Goal: Information Seeking & Learning: Learn about a topic

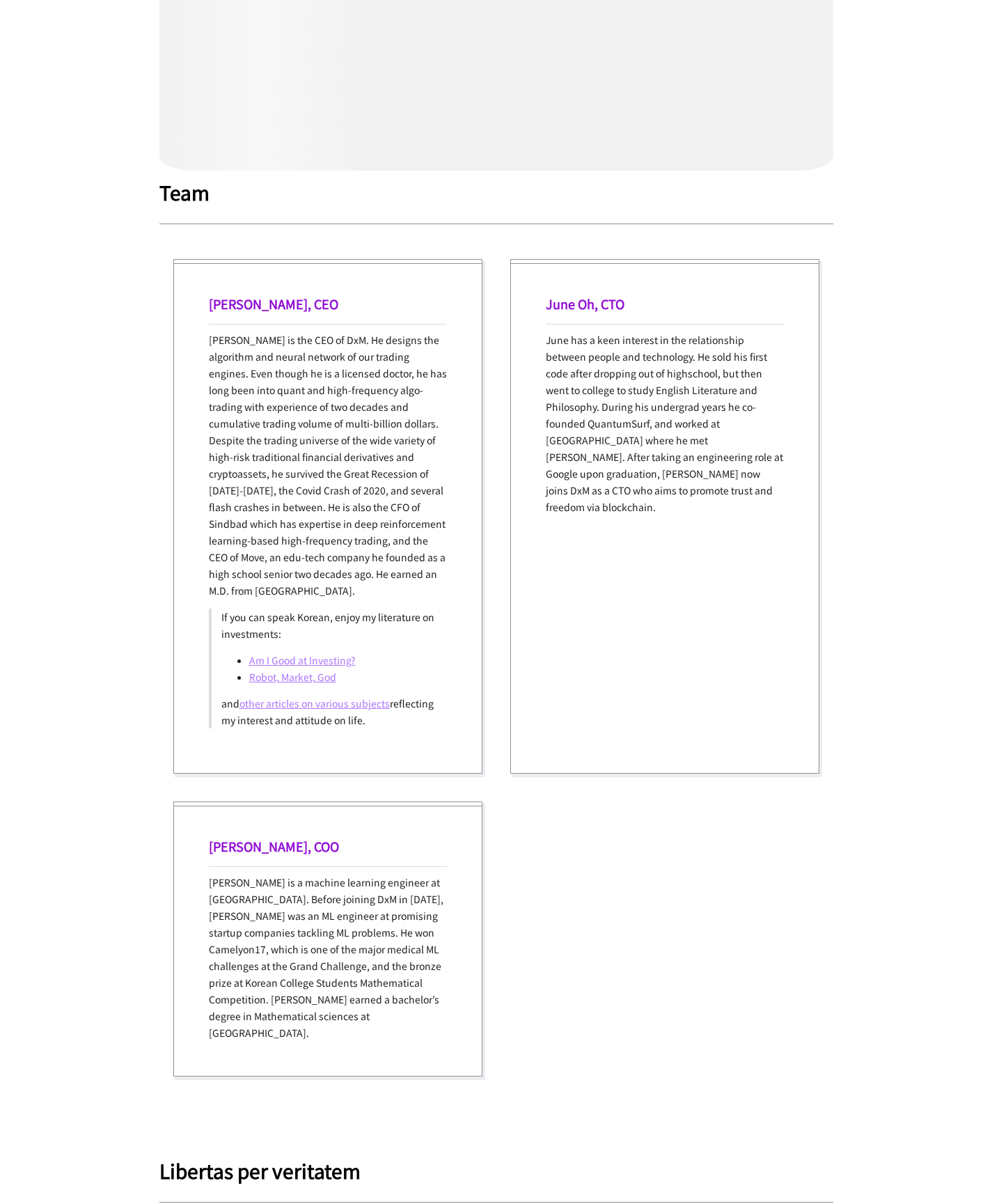
scroll to position [361, 0]
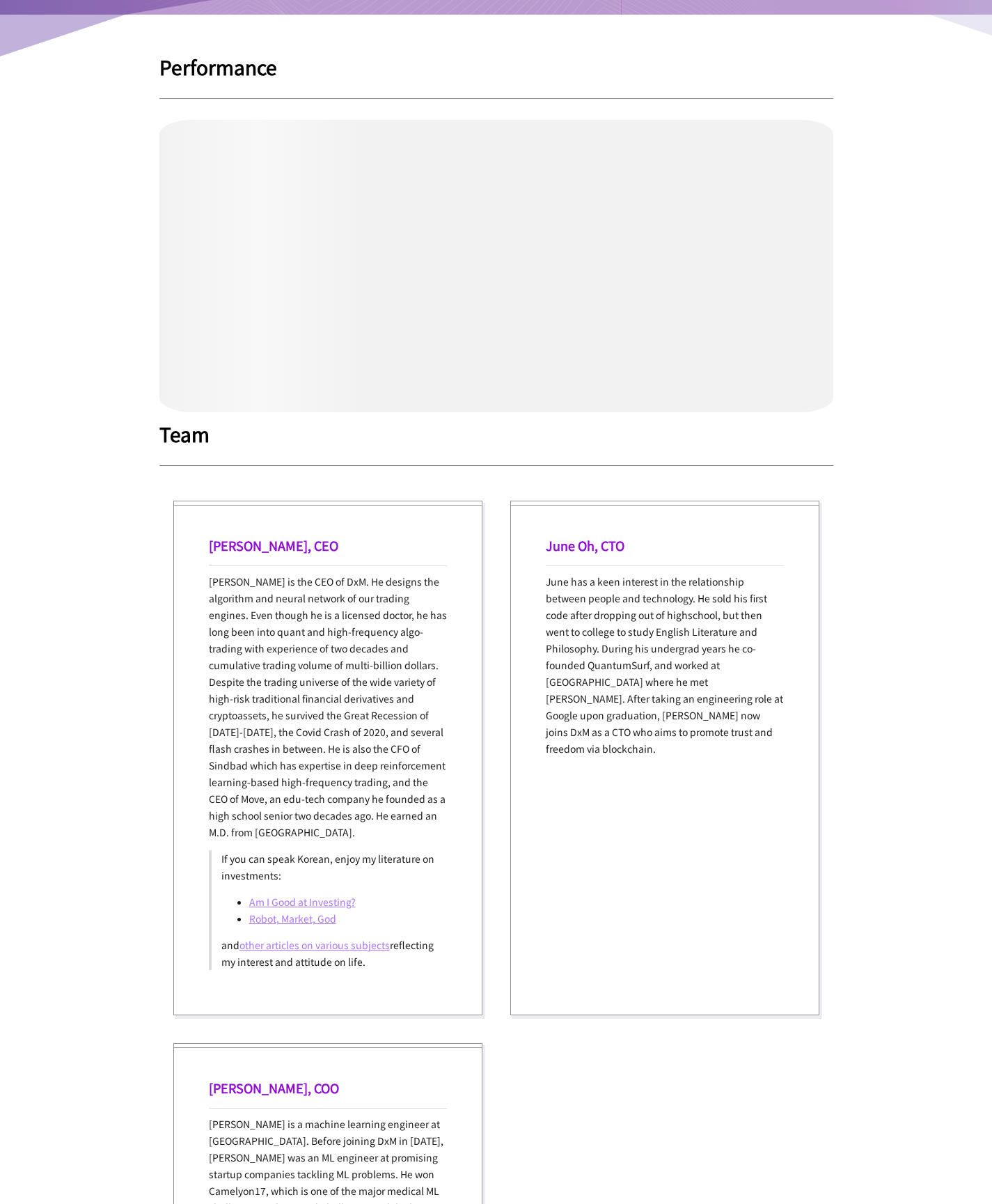
click at [540, 259] on p at bounding box center [496, 266] width 674 height 293
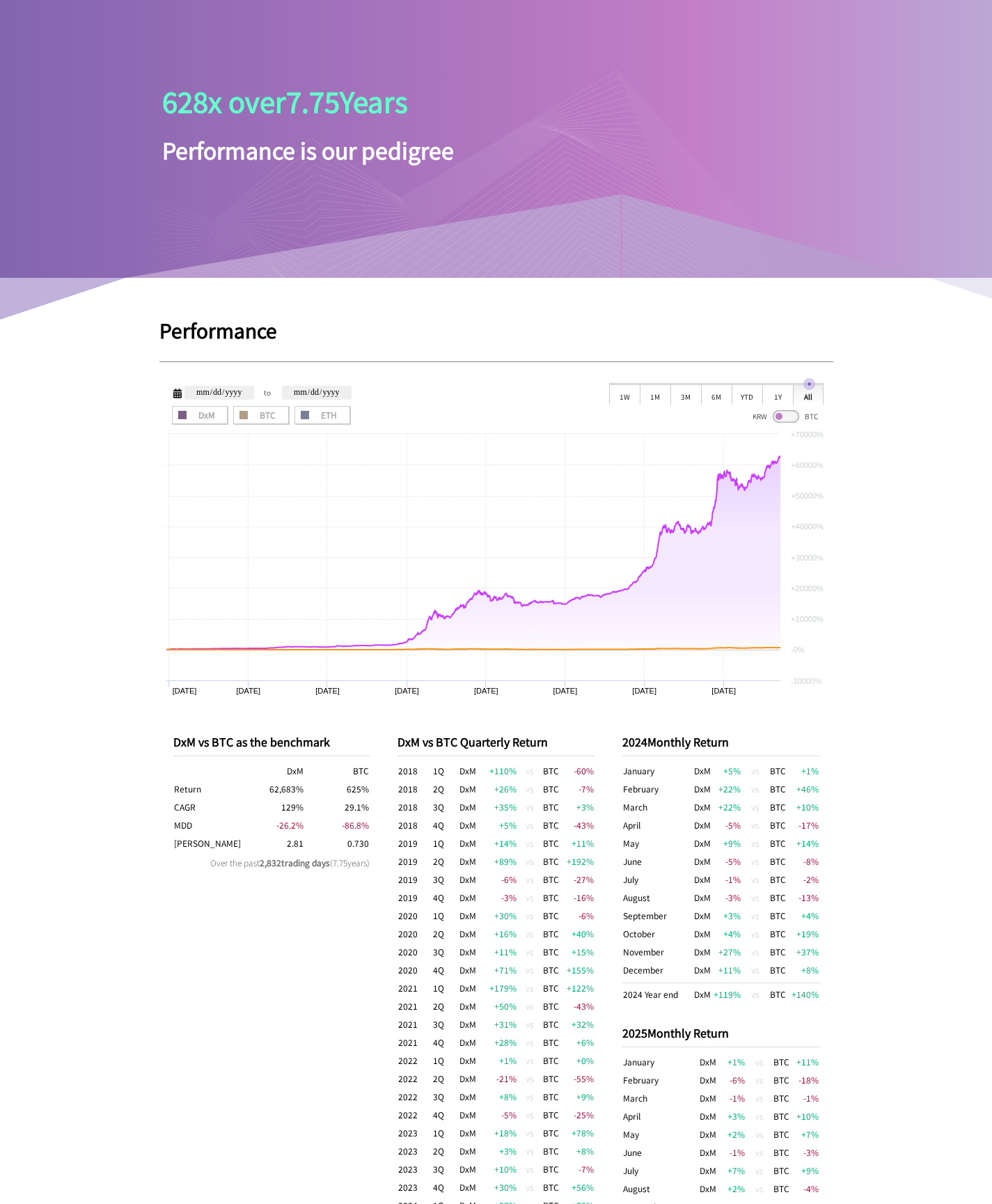
scroll to position [169, 0]
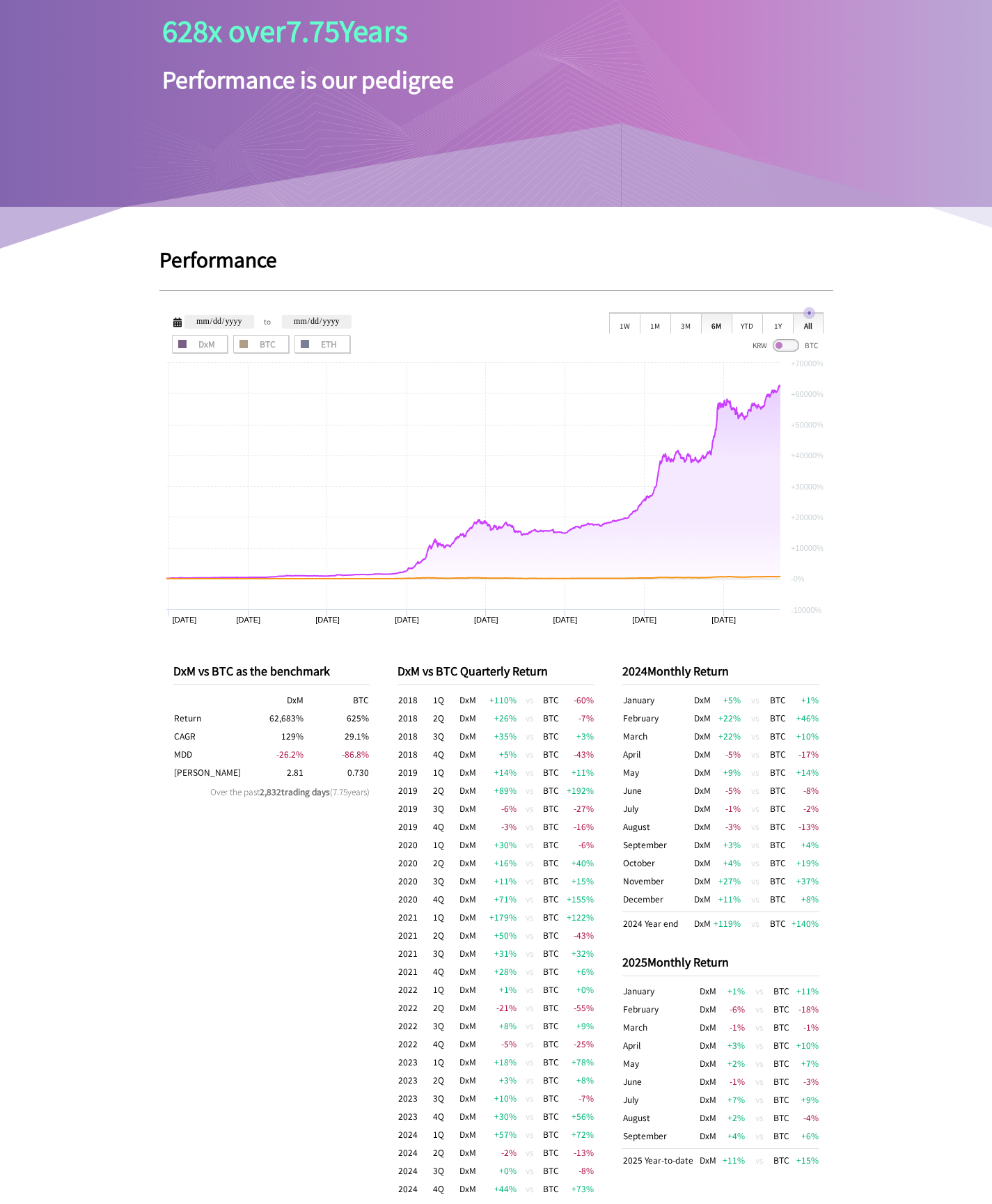
click at [722, 324] on div "6M" at bounding box center [716, 323] width 31 height 21
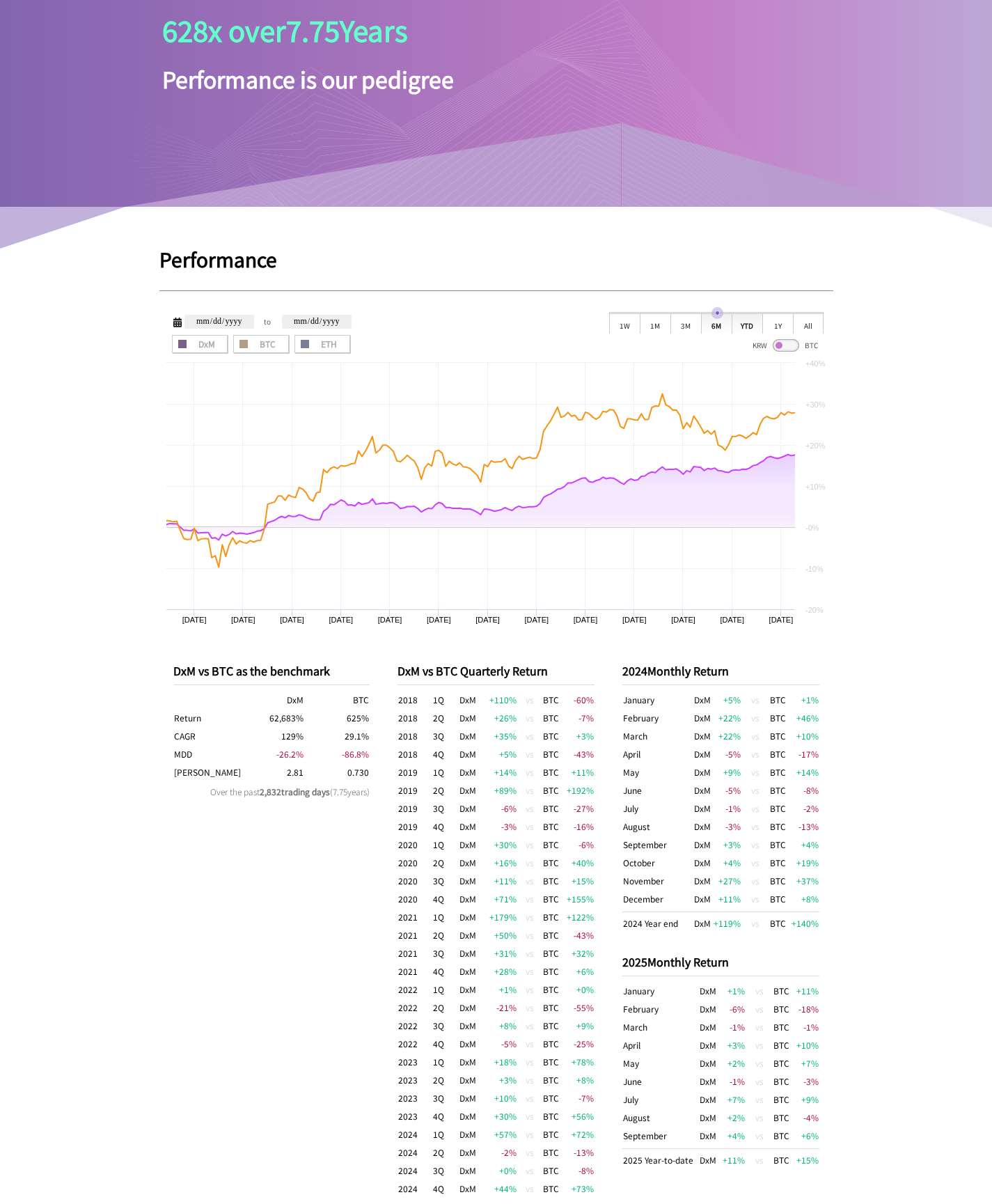
click at [741, 327] on div "YTD" at bounding box center [747, 323] width 31 height 21
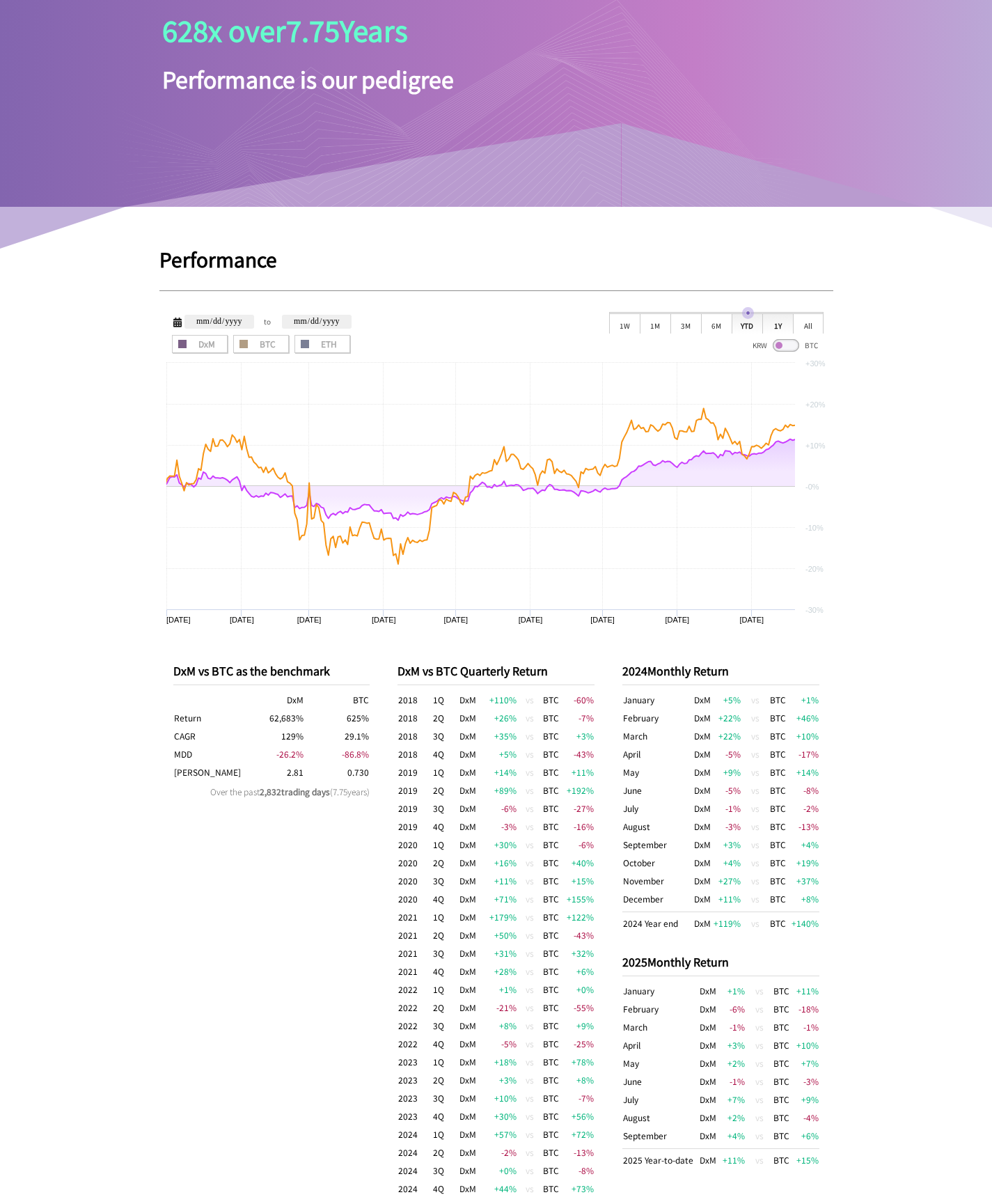
click at [768, 328] on div "1Y" at bounding box center [777, 323] width 31 height 21
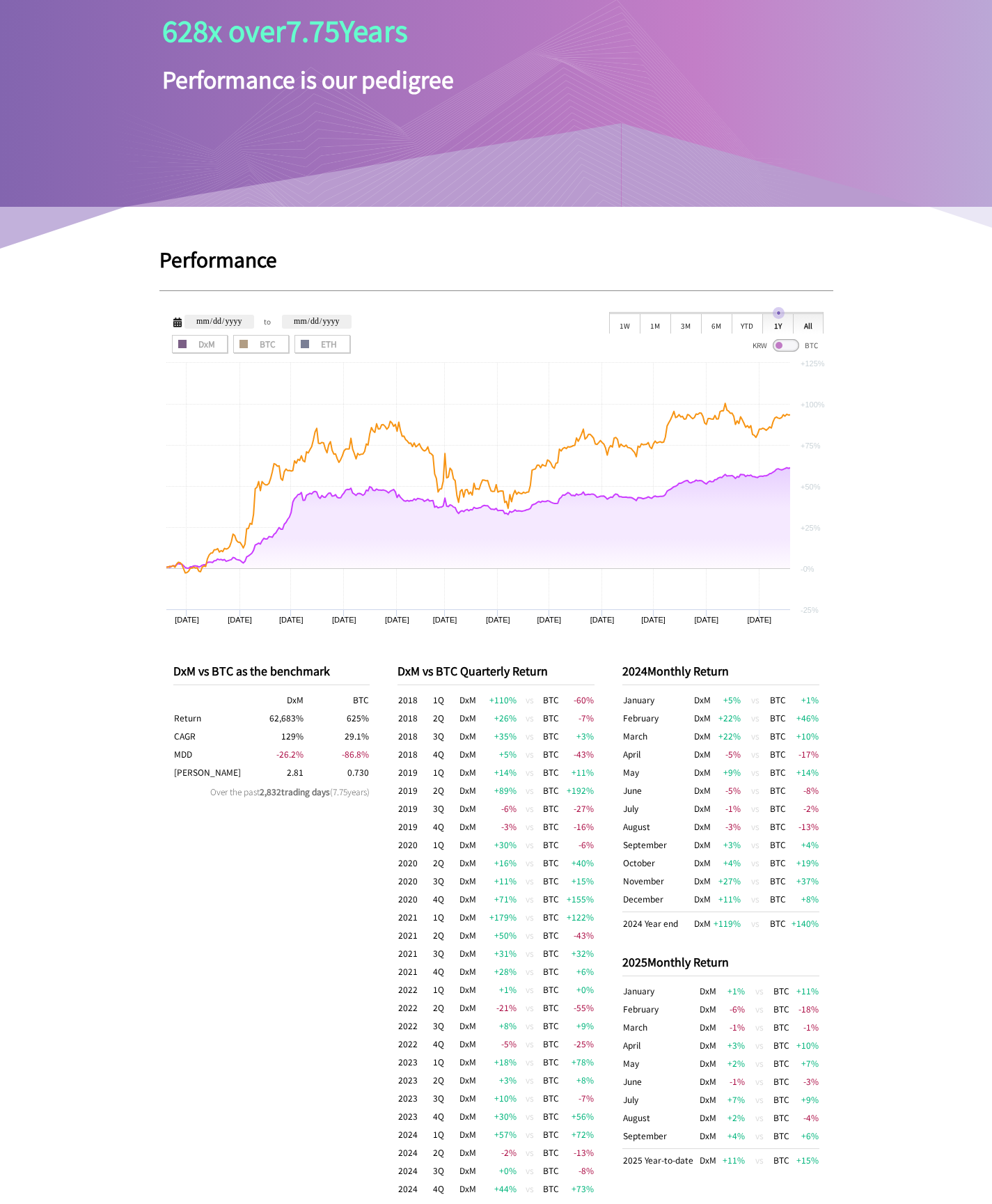
click at [801, 325] on div "All" at bounding box center [807, 323] width 31 height 21
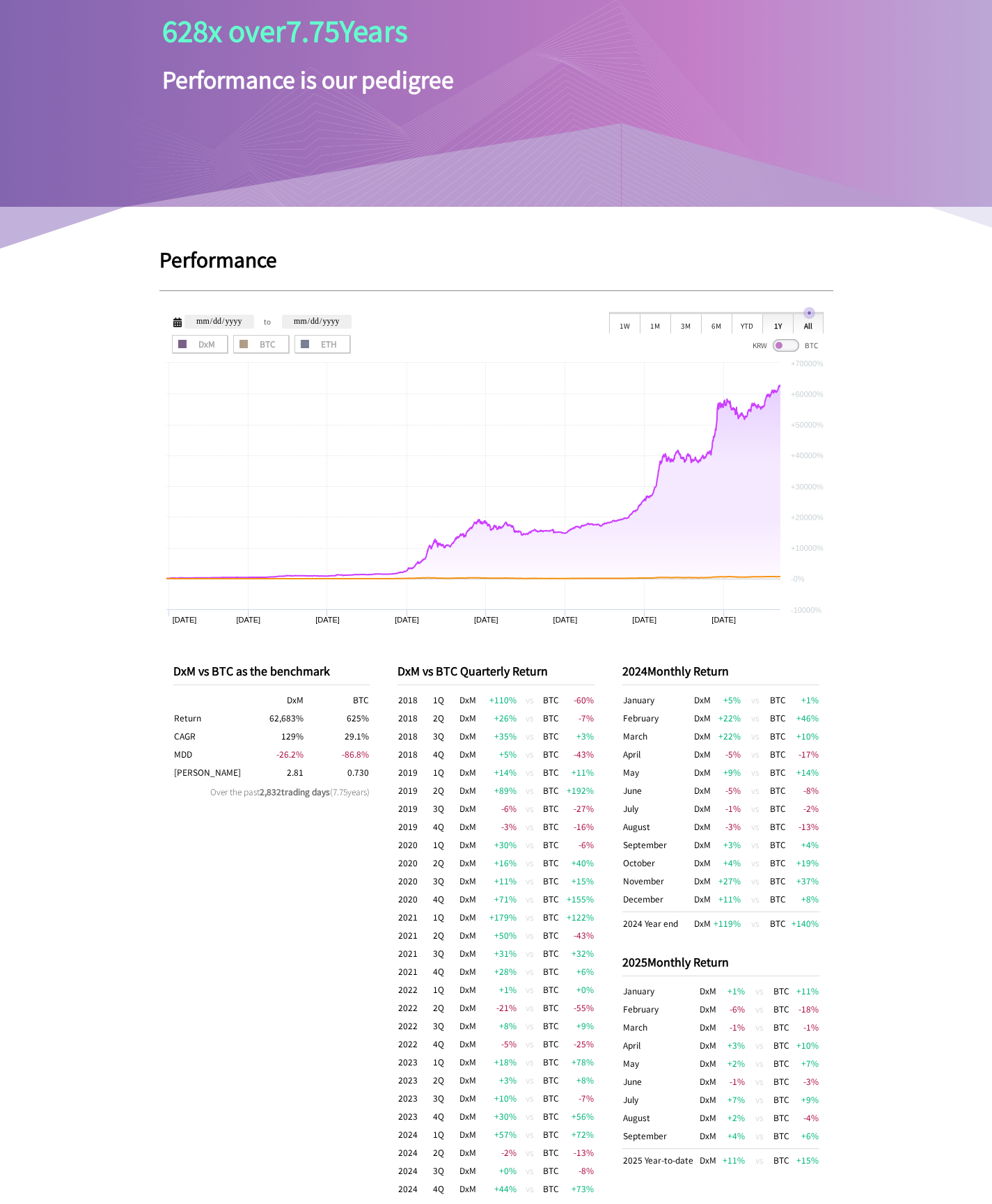
click at [773, 325] on div "1Y" at bounding box center [777, 323] width 31 height 21
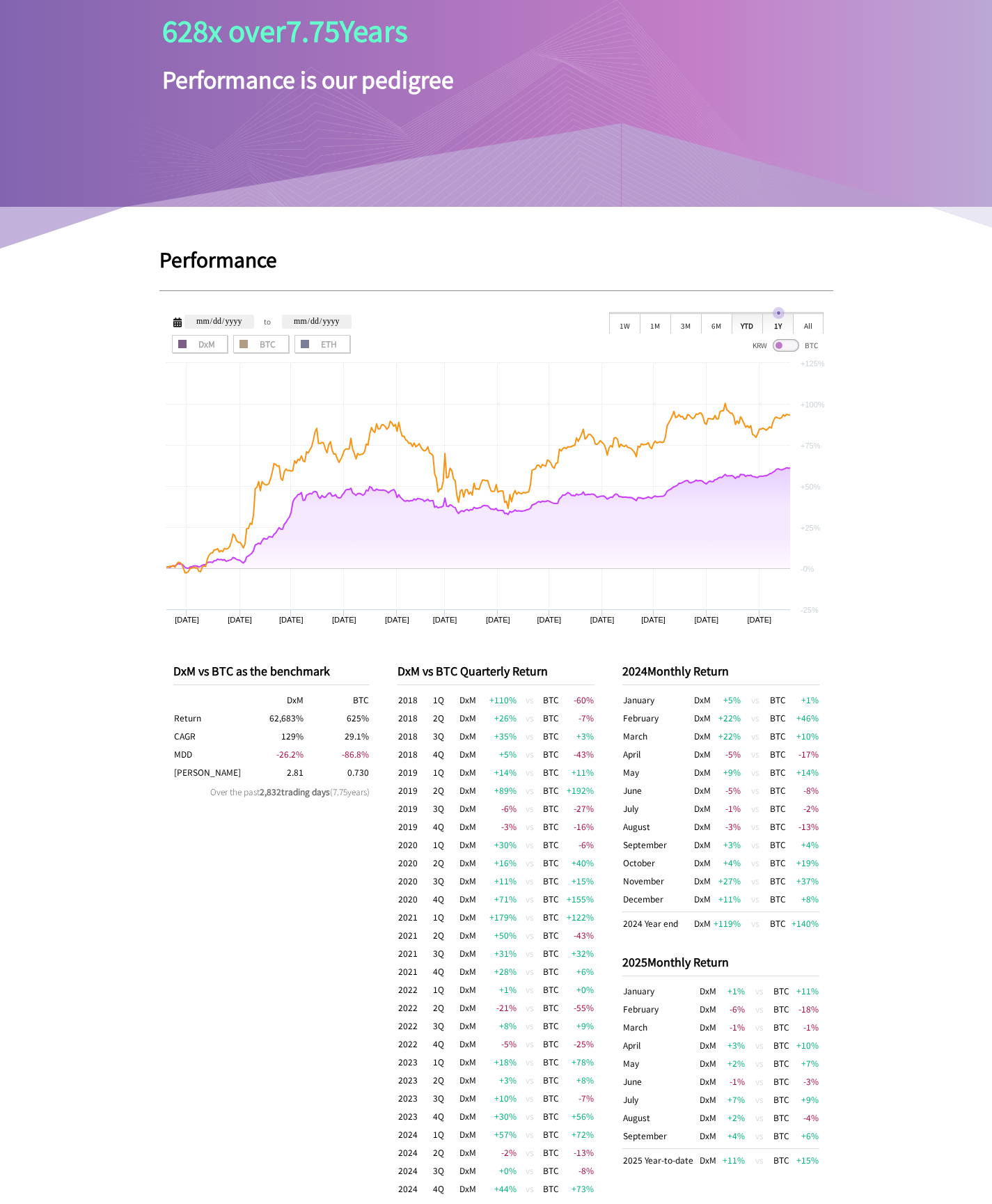
click at [732, 329] on div "YTD" at bounding box center [747, 323] width 31 height 21
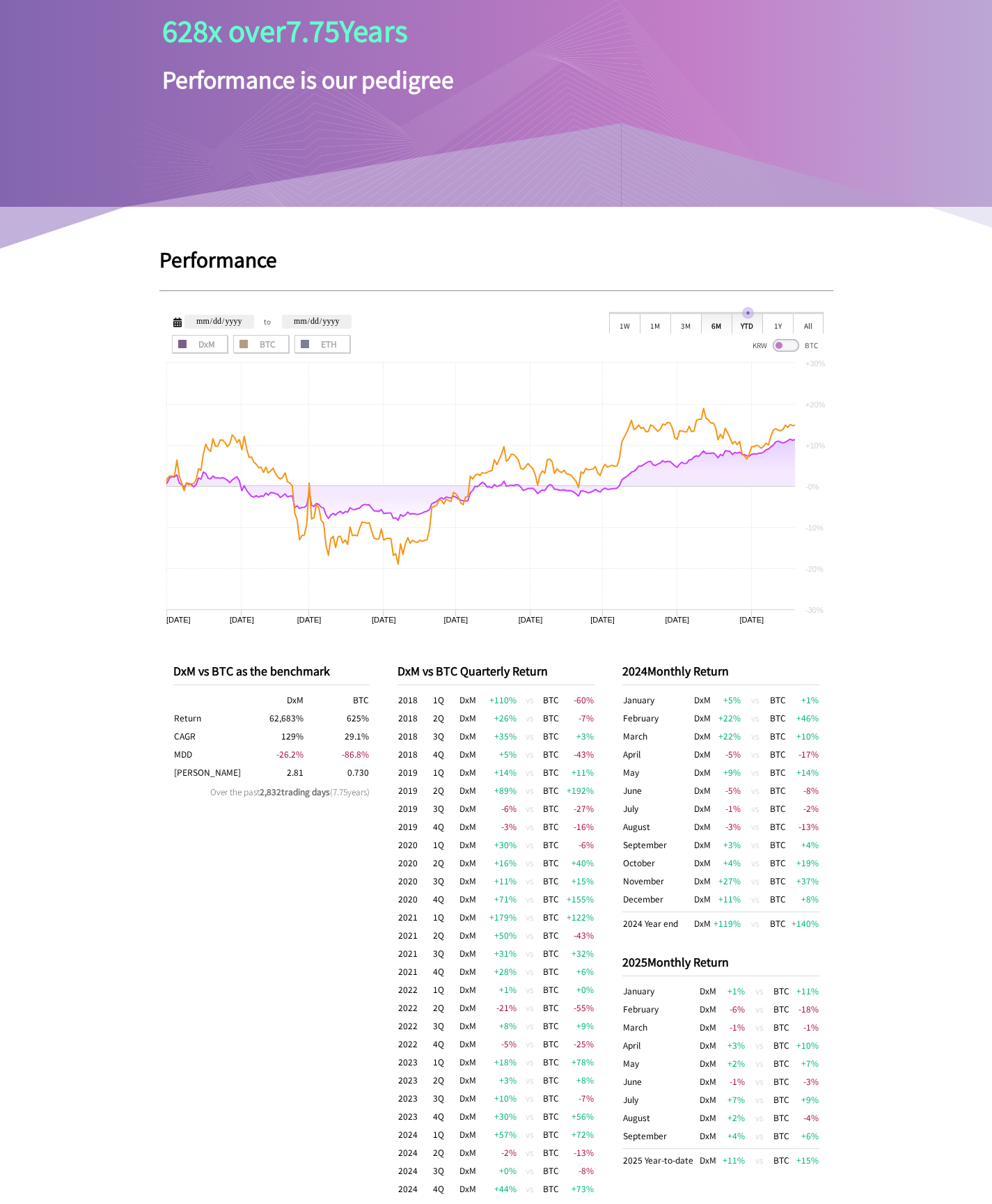
click at [712, 326] on div "6M" at bounding box center [716, 323] width 31 height 21
type input "**********"
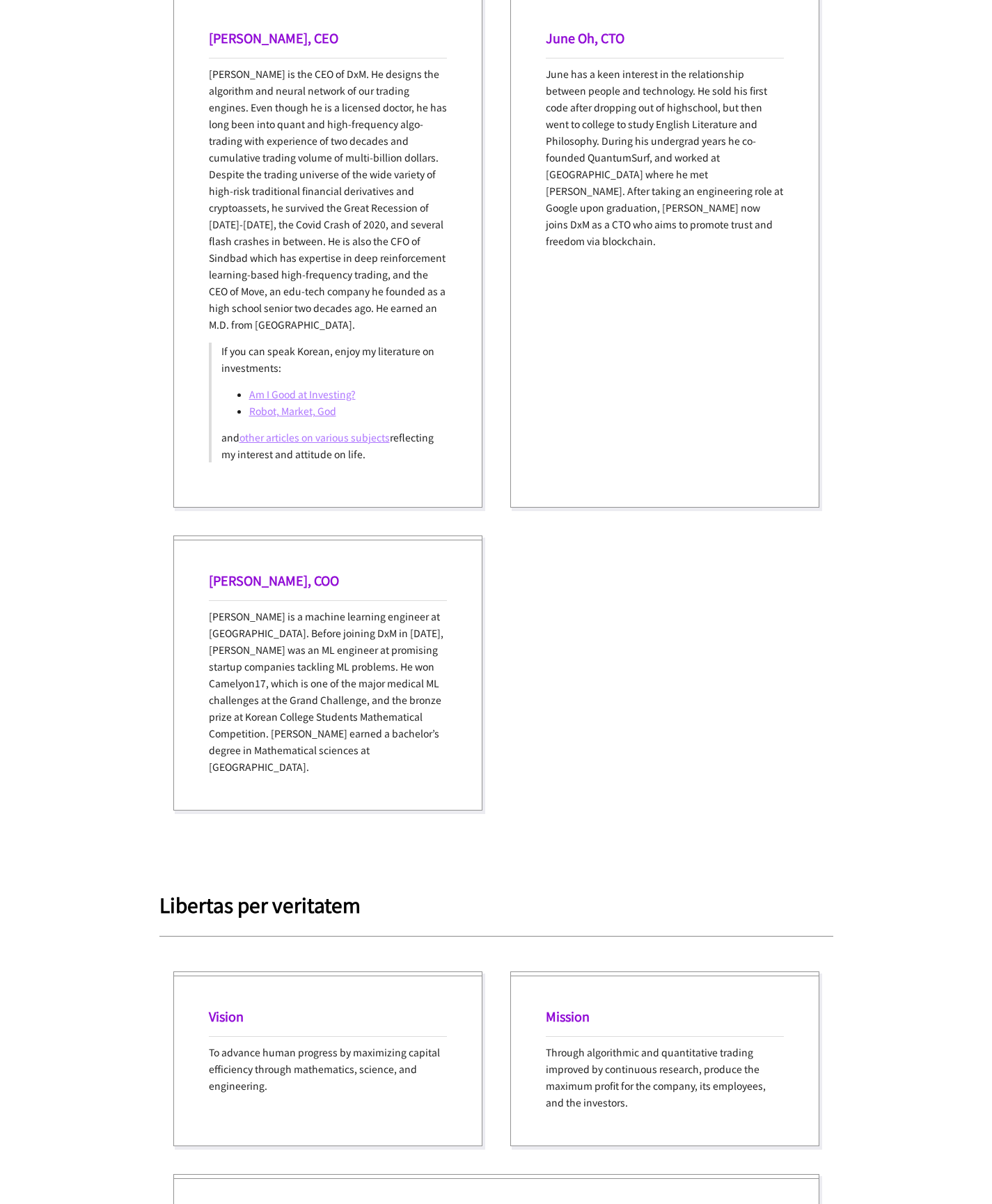
scroll to position [1309, 0]
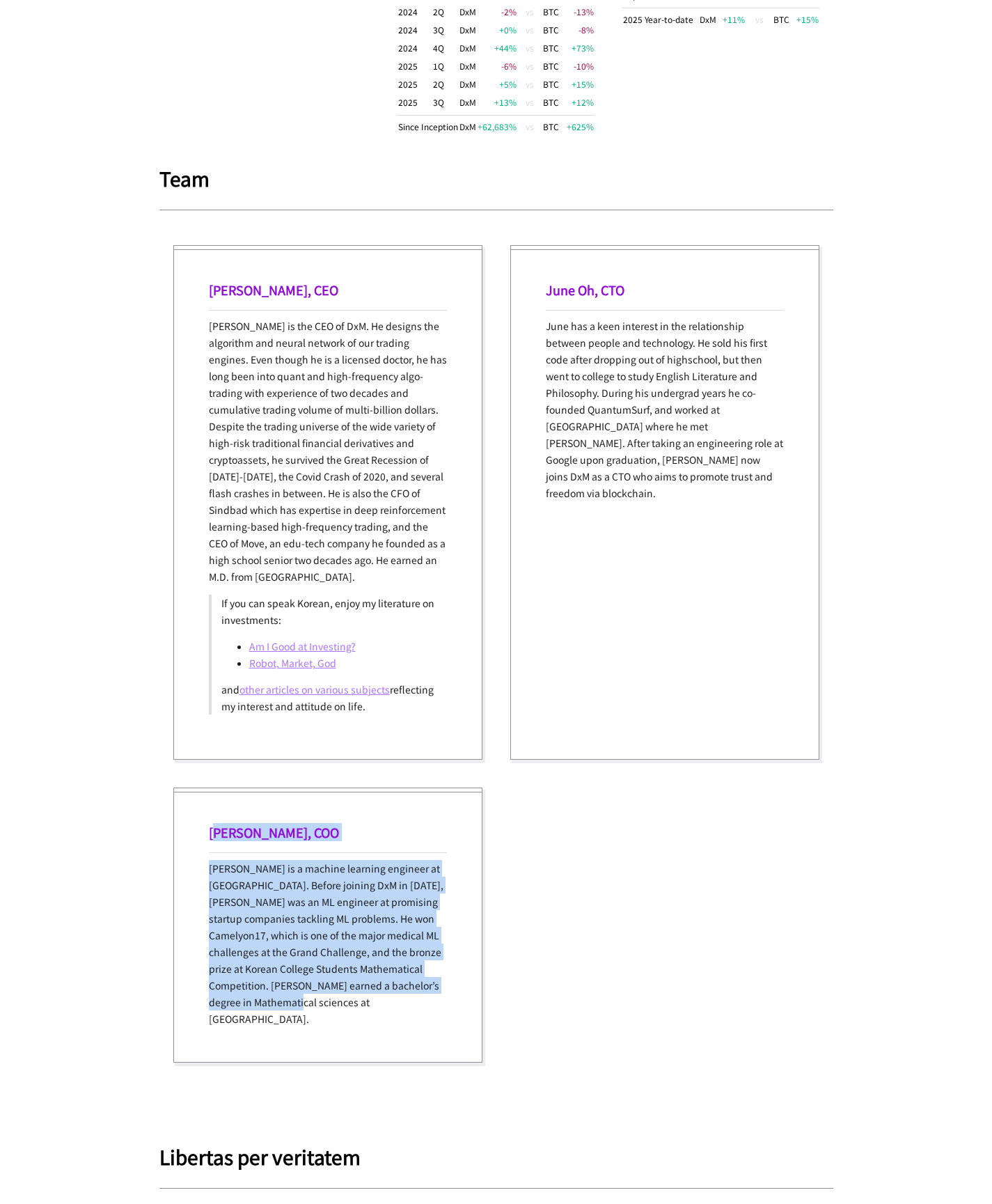
drag, startPoint x: 216, startPoint y: 837, endPoint x: 304, endPoint y: 1002, distance: 187.0
click at [304, 1002] on div "[PERSON_NAME], [PERSON_NAME] is a machine learning engineer at [GEOGRAPHIC_DATA…" at bounding box center [327, 924] width 309 height 275
click at [304, 1002] on p "[PERSON_NAME] is a machine learning engineer at [GEOGRAPHIC_DATA]. Before joini…" at bounding box center [327, 943] width 238 height 167
drag, startPoint x: 304, startPoint y: 1002, endPoint x: 212, endPoint y: 831, distance: 194.2
click at [212, 831] on div "[PERSON_NAME], [PERSON_NAME] is a machine learning engineer at [GEOGRAPHIC_DATA…" at bounding box center [327, 924] width 309 height 275
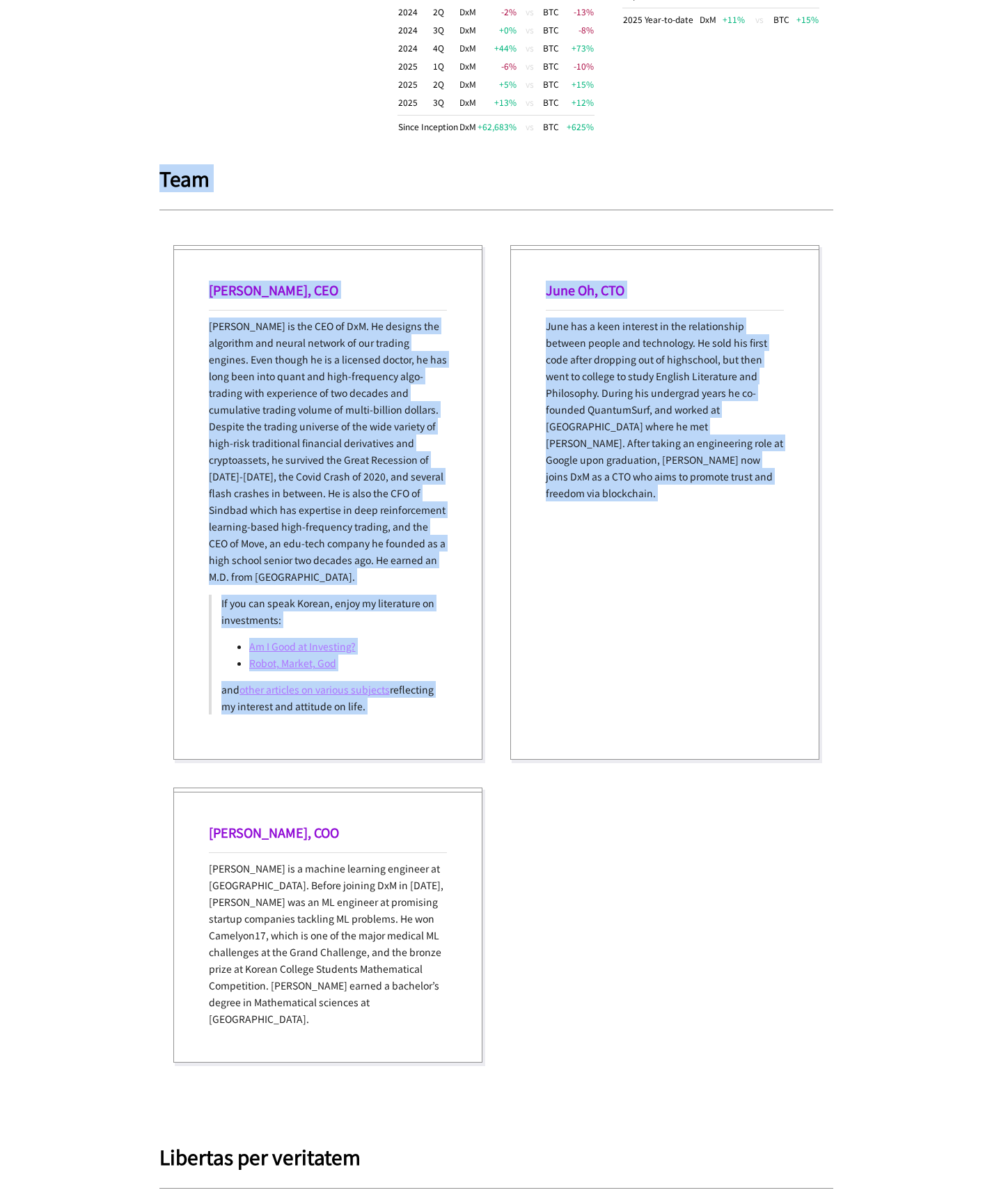
click at [212, 831] on h1 "[PERSON_NAME], COO" at bounding box center [327, 831] width 238 height 18
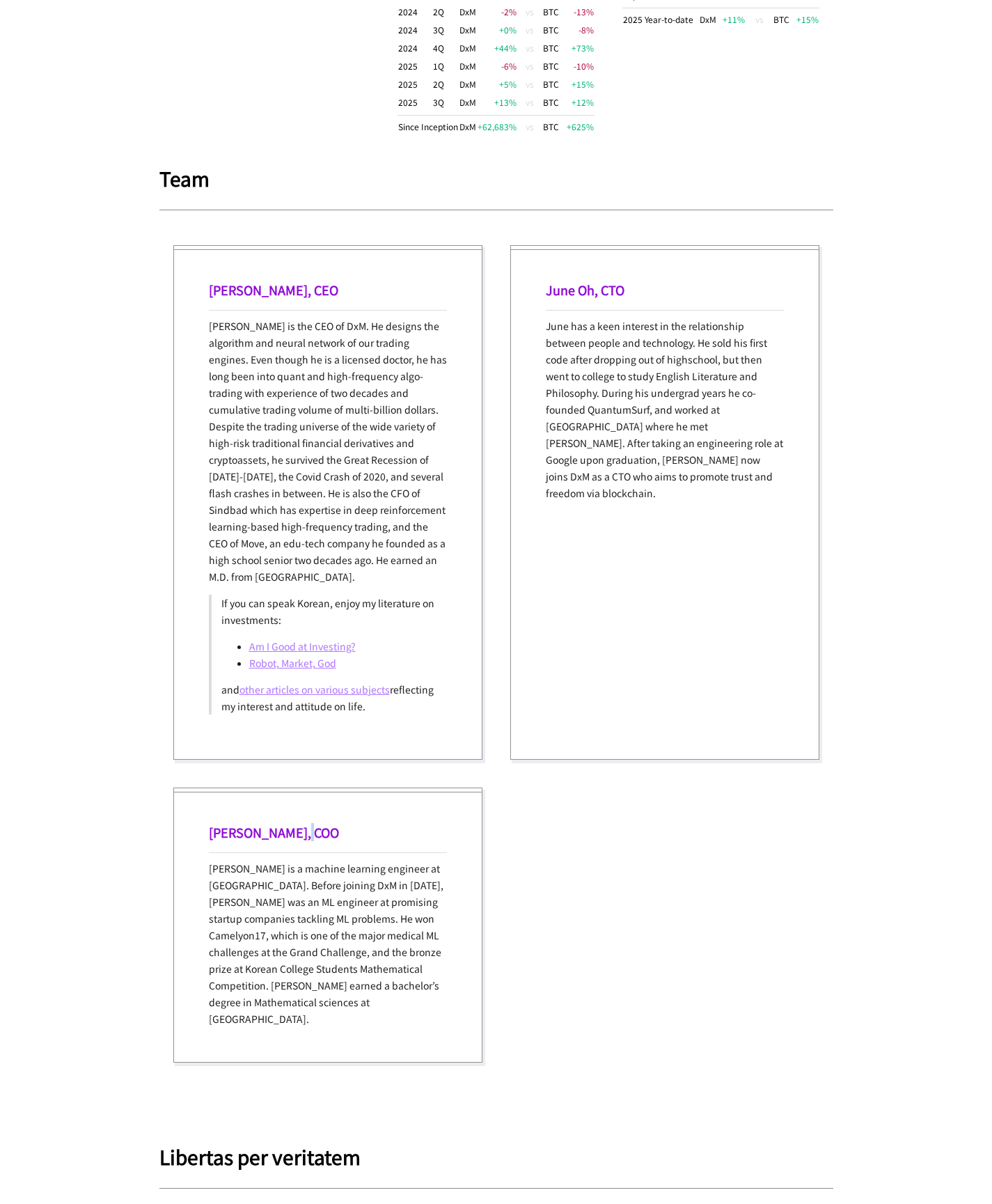
drag, startPoint x: 297, startPoint y: 837, endPoint x: 309, endPoint y: 837, distance: 12.0
click at [309, 837] on h1 "[PERSON_NAME], COO" at bounding box center [327, 831] width 238 height 18
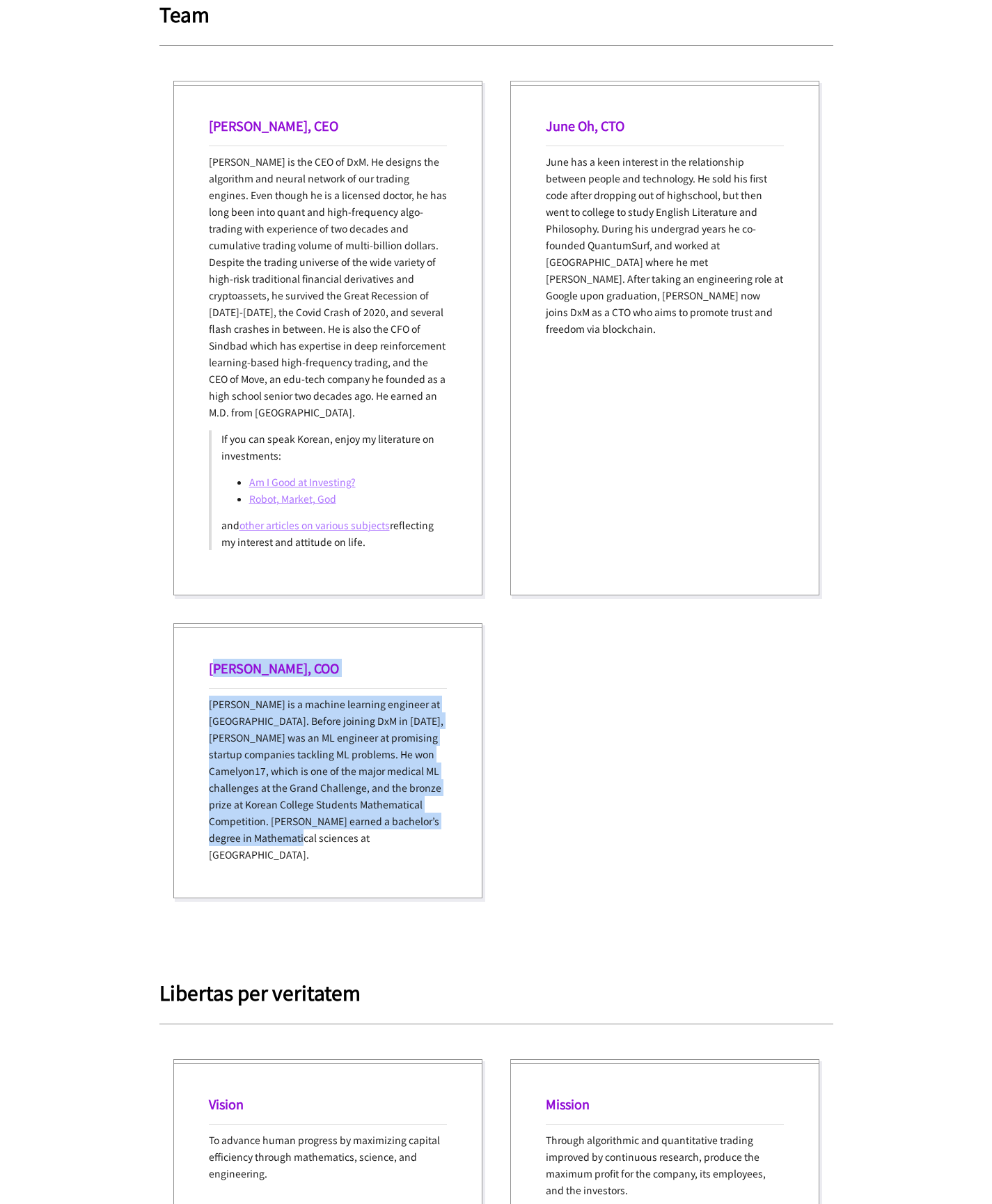
drag, startPoint x: 475, startPoint y: 853, endPoint x: 269, endPoint y: 658, distance: 283.7
click at [214, 660] on div "[PERSON_NAME], [PERSON_NAME] is a machine learning engineer at [GEOGRAPHIC_DATA…" at bounding box center [327, 760] width 309 height 275
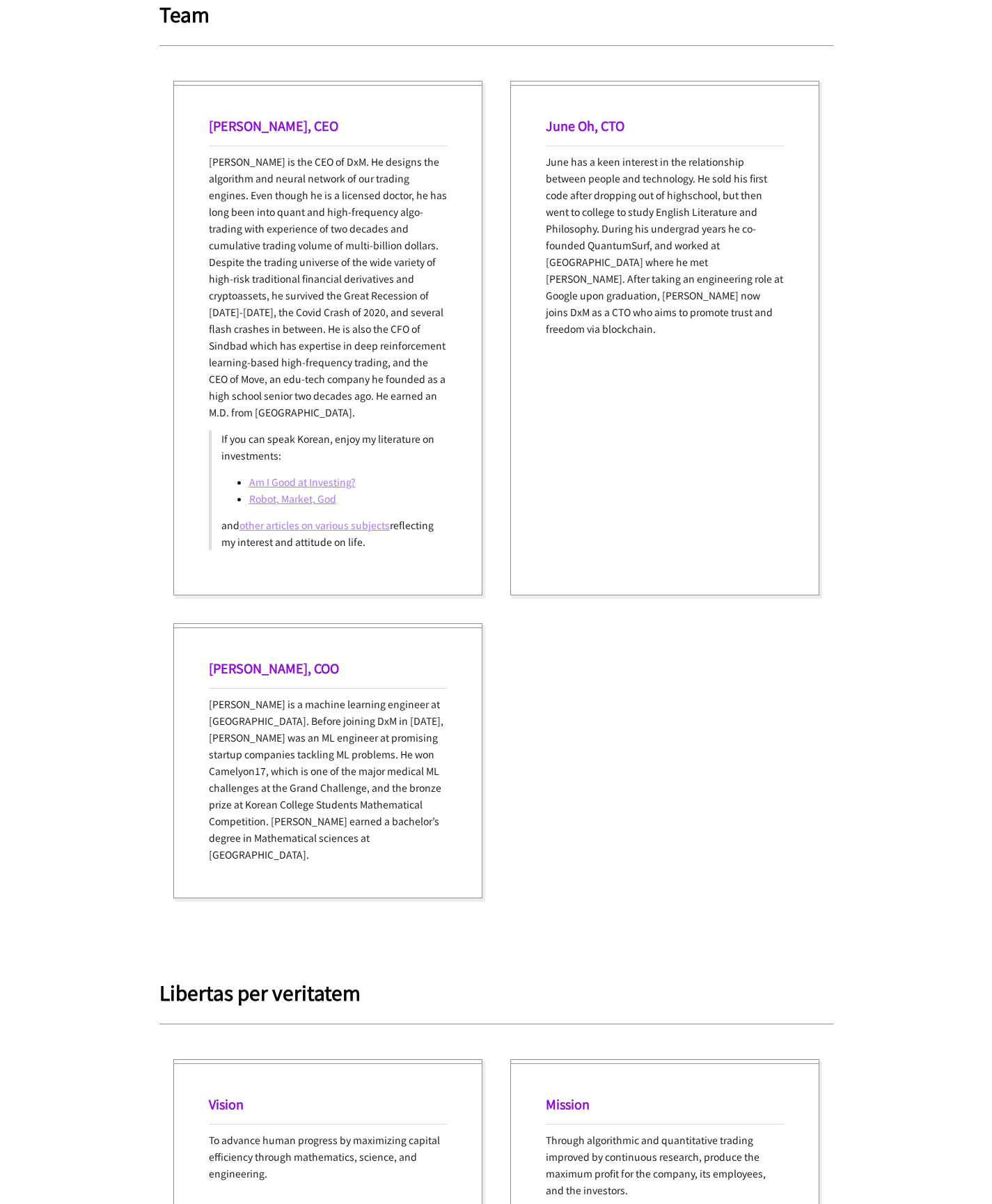
drag, startPoint x: 304, startPoint y: 657, endPoint x: 342, endPoint y: 650, distance: 38.6
click at [304, 657] on div "[PERSON_NAME], [PERSON_NAME] is a machine learning engineer at [GEOGRAPHIC_DATA…" at bounding box center [327, 760] width 309 height 275
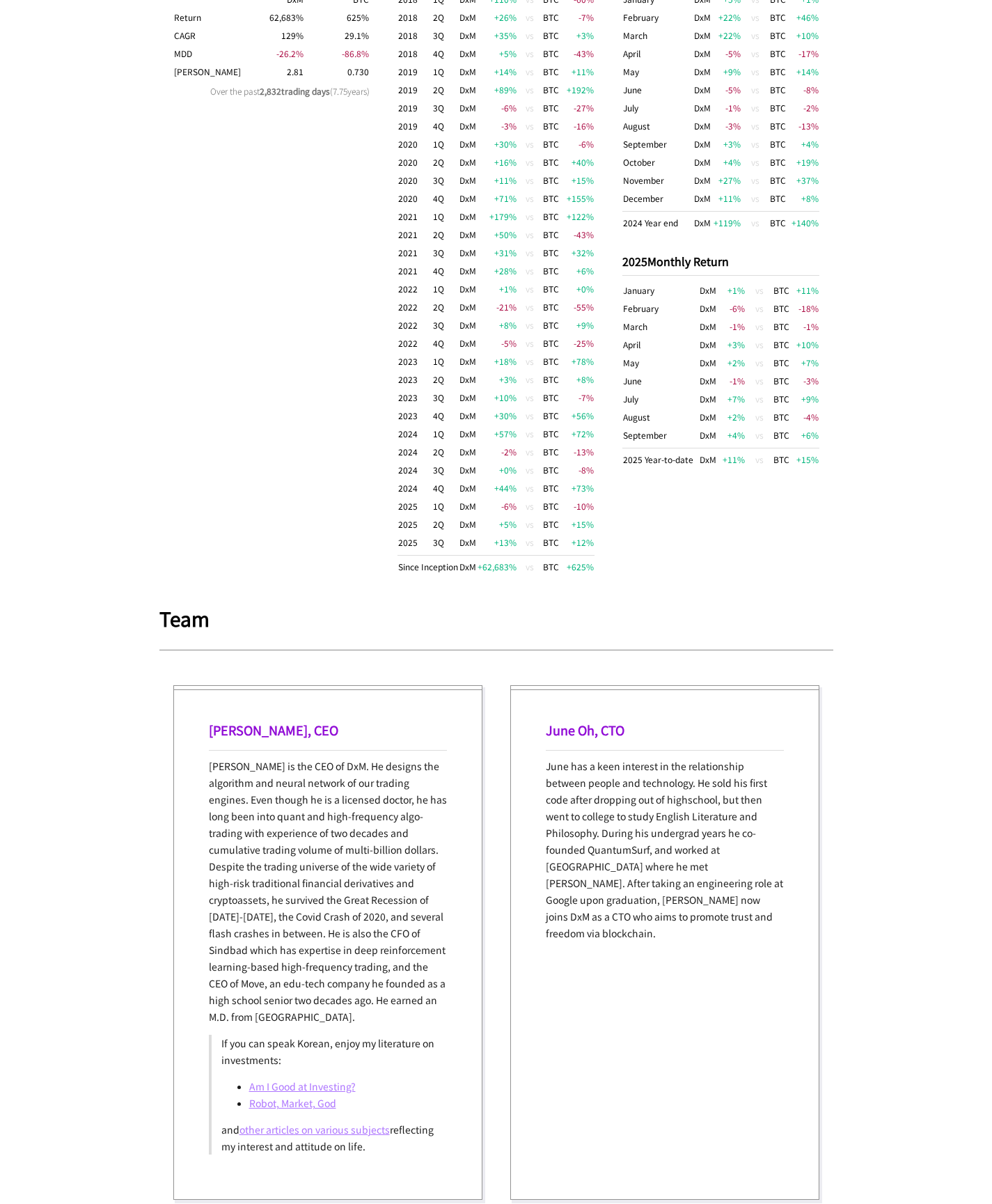
scroll to position [0, 0]
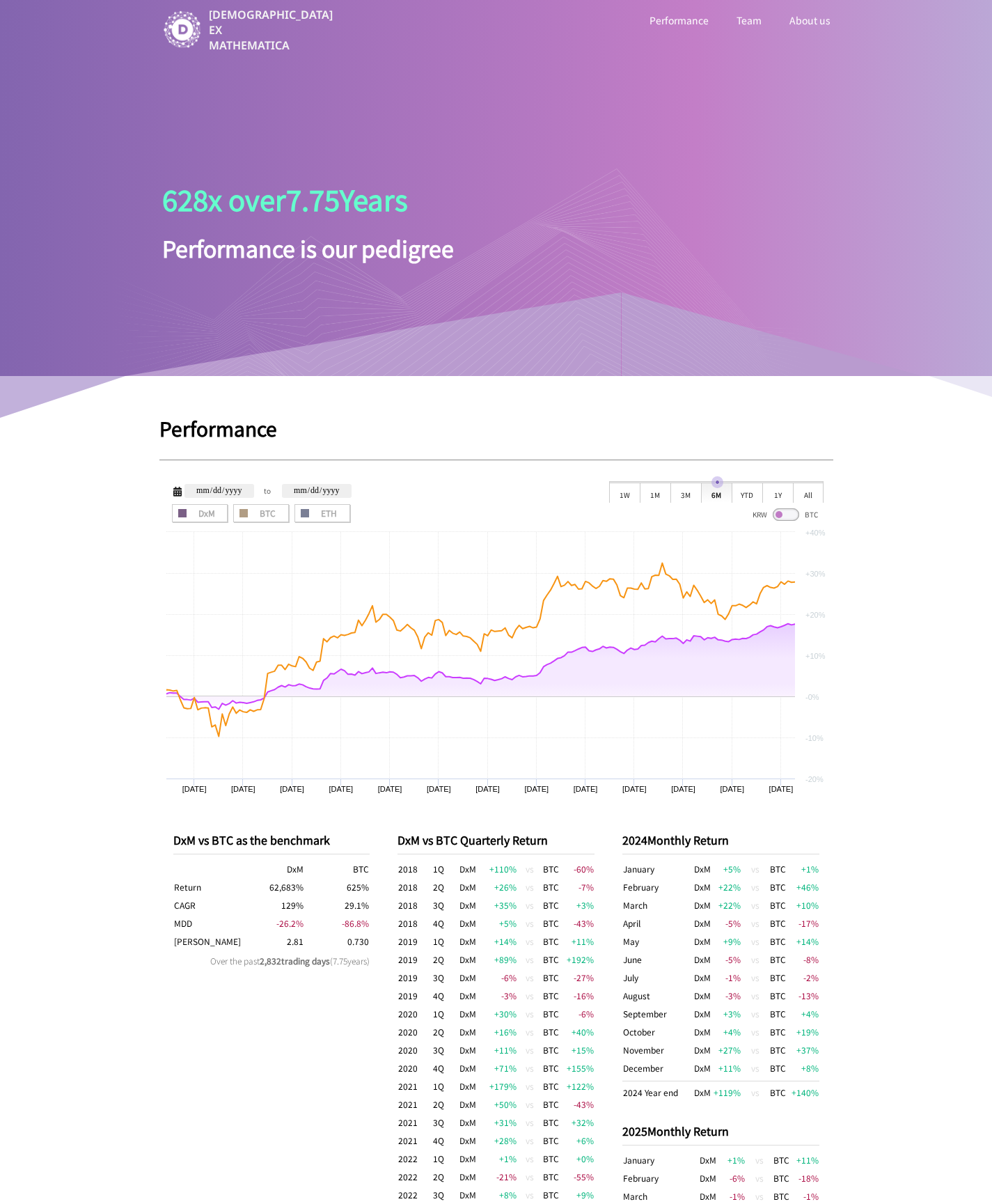
drag, startPoint x: 189, startPoint y: 26, endPoint x: 707, endPoint y: 19, distance: 518.0
